Goal: Task Accomplishment & Management: Complete application form

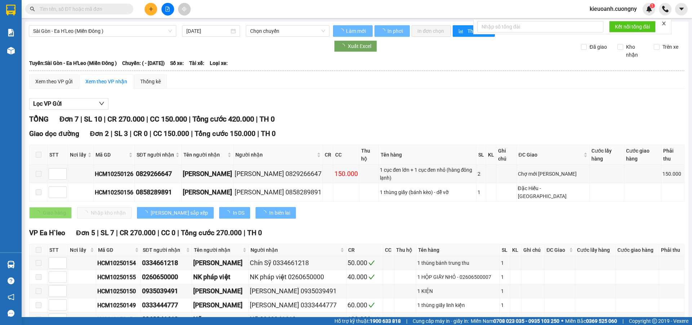
type input "[DATE]"
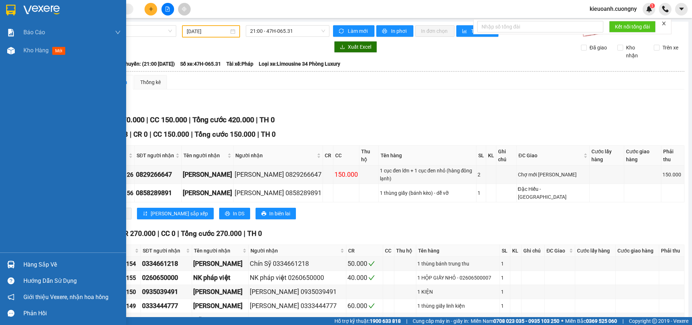
click at [20, 8] on div at bounding box center [63, 11] width 126 height 23
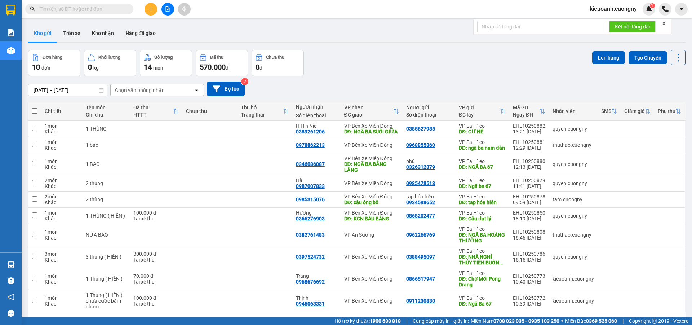
click at [109, 5] on input "text" at bounding box center [82, 9] width 85 height 8
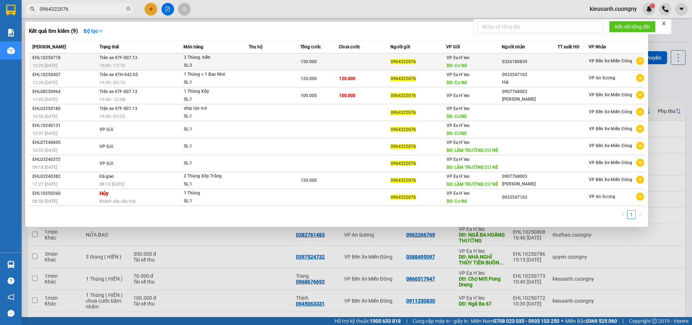
type input "0964322076"
click at [351, 60] on td at bounding box center [365, 61] width 52 height 17
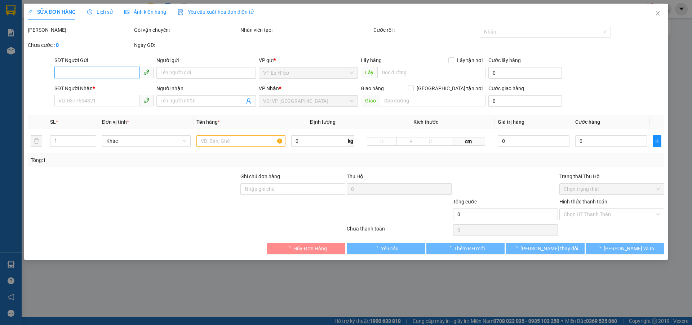
type input "0964322076"
type input "Cư Né"
type input "0326180839"
type input "150.000"
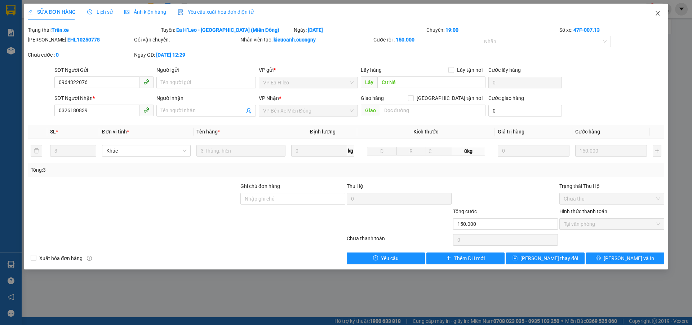
click at [660, 13] on icon "close" at bounding box center [658, 13] width 6 height 6
